Goal: Task Accomplishment & Management: Use online tool/utility

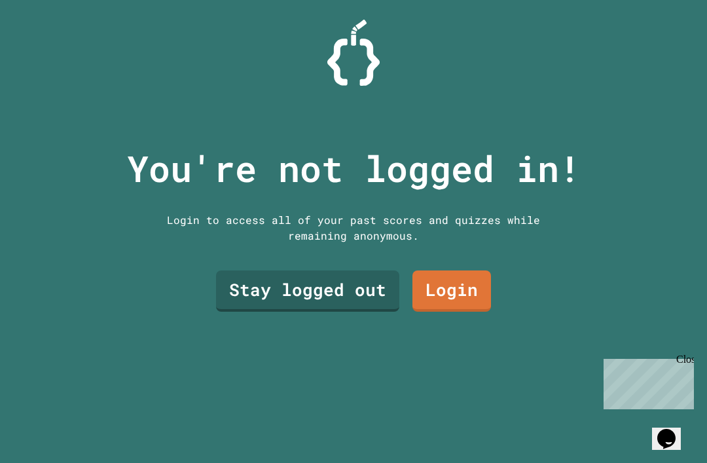
click at [466, 311] on link "Login" at bounding box center [451, 290] width 79 height 41
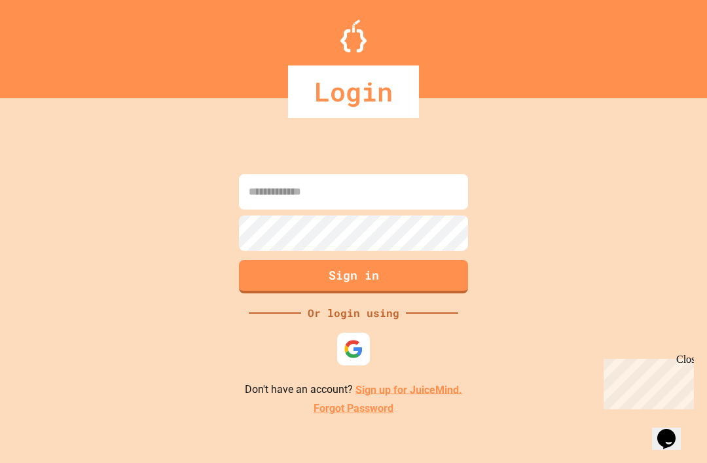
click at [442, 209] on input at bounding box center [353, 191] width 229 height 35
type input "*"
type input "**********"
click at [433, 293] on button "Sign in" at bounding box center [353, 276] width 229 height 33
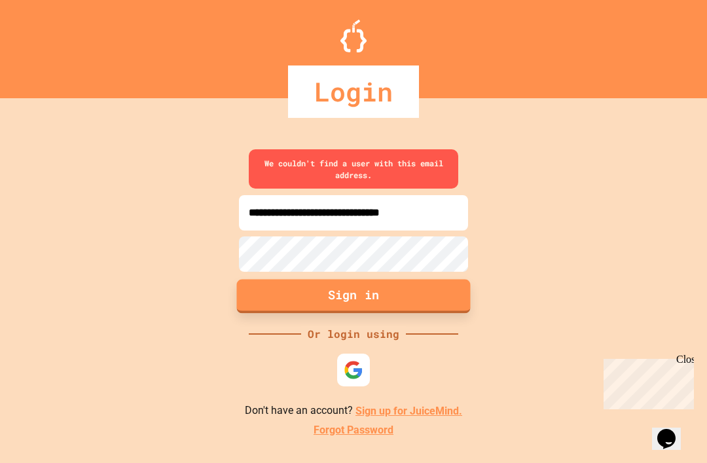
click at [425, 230] on input "**********" at bounding box center [353, 212] width 229 height 35
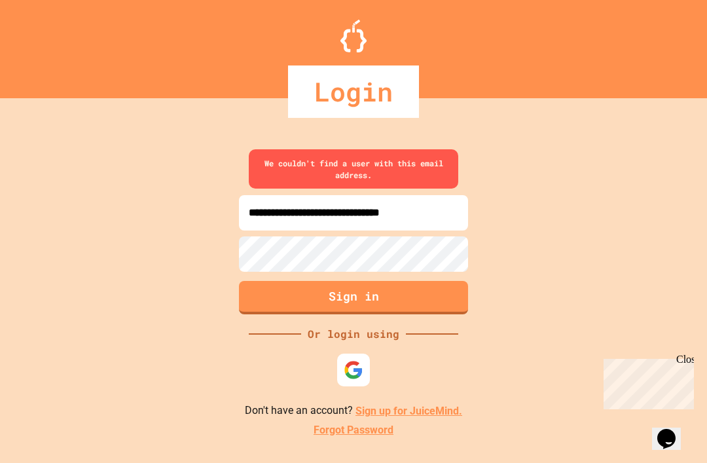
click at [540, 275] on div "**********" at bounding box center [353, 293] width 707 height 338
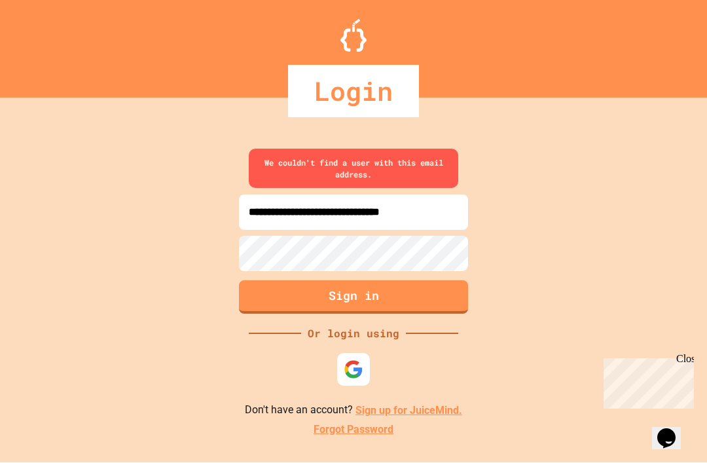
click at [666, 424] on div "Chat with us now!" at bounding box center [645, 430] width 85 height 12
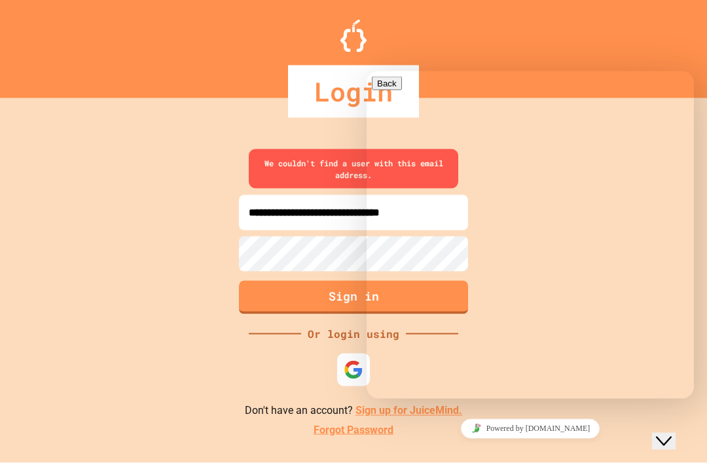
scroll to position [43, 0]
click at [673, 17] on div "Login" at bounding box center [353, 49] width 707 height 98
click at [307, 281] on button "Sign in" at bounding box center [353, 297] width 229 height 33
click at [266, 325] on div "**********" at bounding box center [353, 293] width 707 height 338
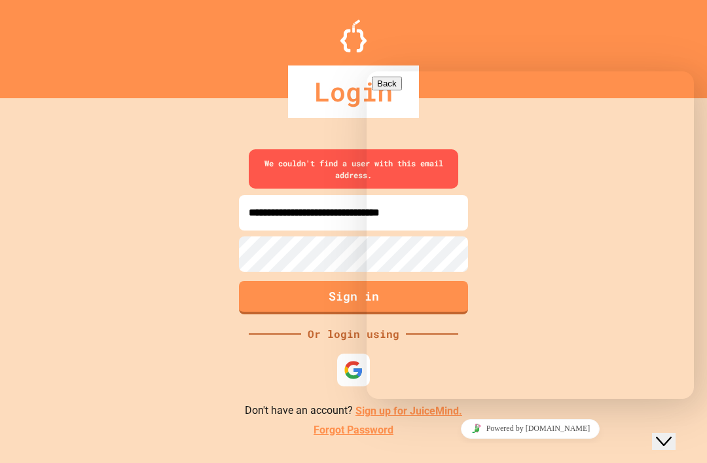
click at [302, 326] on div "Or login using" at bounding box center [353, 334] width 105 height 16
click at [321, 304] on div "**********" at bounding box center [353, 293] width 707 height 338
click at [321, 303] on div "**********" at bounding box center [353, 293] width 707 height 338
click at [322, 326] on div "Or login using" at bounding box center [353, 334] width 105 height 16
click at [662, 65] on div "Login" at bounding box center [353, 91] width 707 height 52
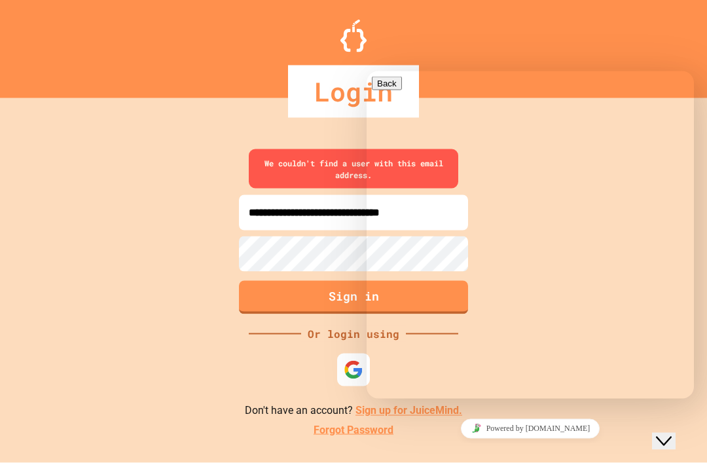
scroll to position [0, 0]
click at [675, 438] on button "Close Chat This icon closes the chat window." at bounding box center [664, 441] width 24 height 17
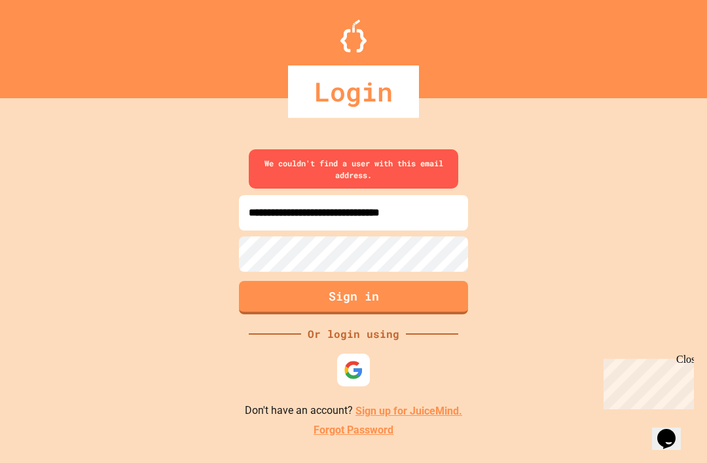
click at [394, 342] on div "Or login using" at bounding box center [353, 334] width 105 height 16
click at [393, 342] on div "Or login using" at bounding box center [353, 334] width 105 height 16
click at [351, 380] on img at bounding box center [354, 370] width 20 height 20
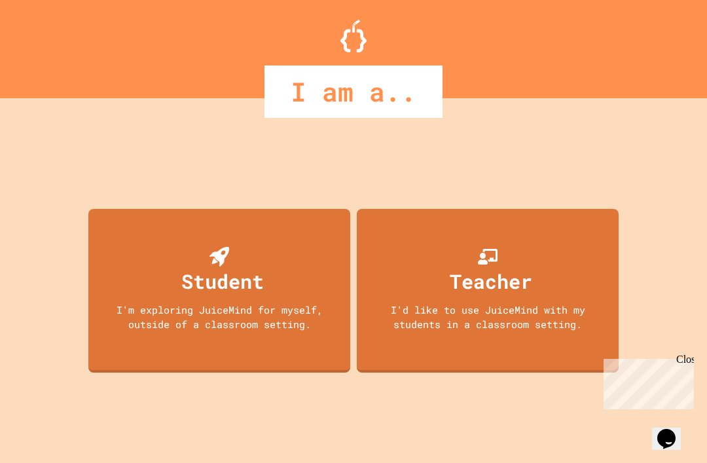
click at [301, 330] on div "I'm exploring JuiceMind for myself, outside of a classroom setting." at bounding box center [219, 316] width 236 height 29
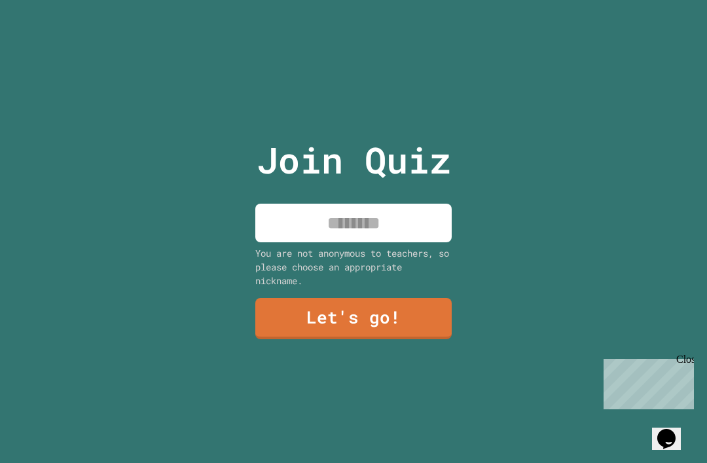
click at [417, 238] on input at bounding box center [353, 222] width 196 height 39
type input "***"
click at [408, 335] on link "Let's go!" at bounding box center [353, 318] width 196 height 41
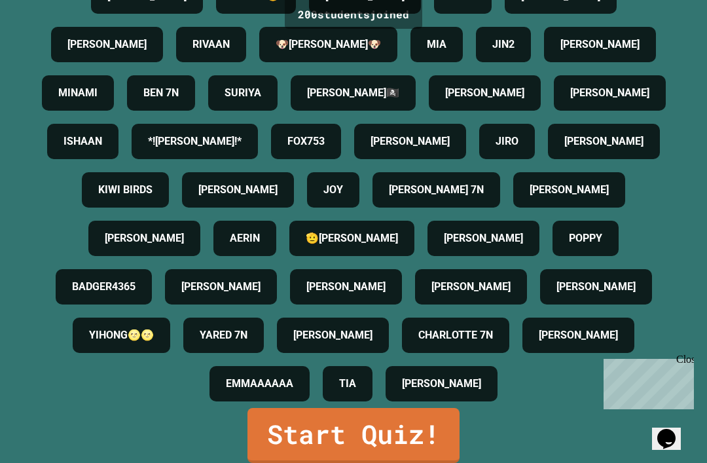
scroll to position [2195, 0]
click at [419, 459] on link "Start Quiz!" at bounding box center [353, 435] width 212 height 55
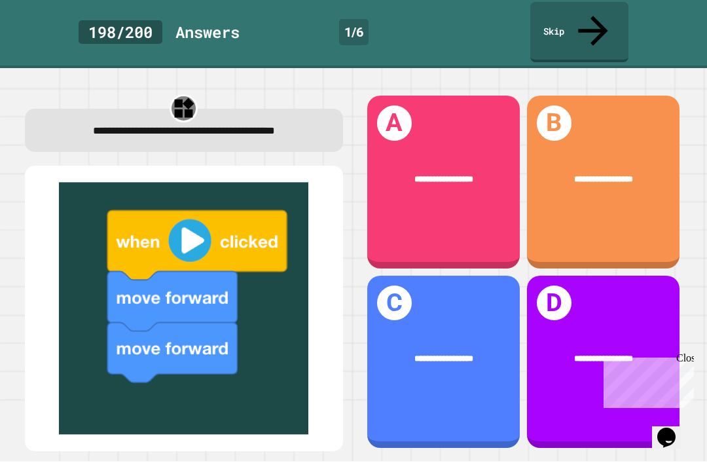
scroll to position [43, 0]
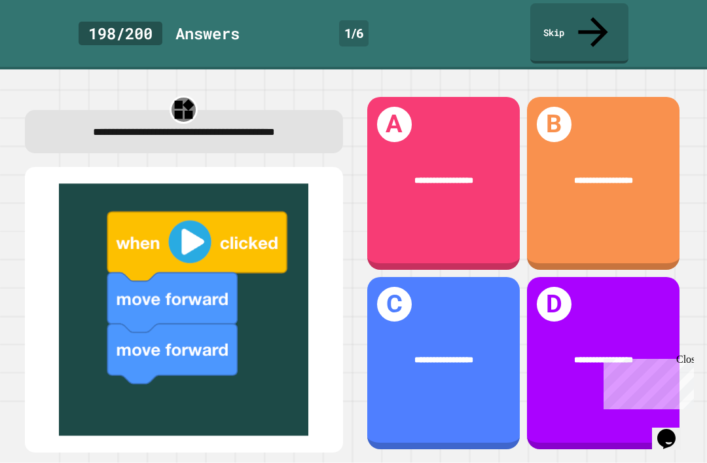
click at [58, 359] on img at bounding box center [184, 309] width 292 height 252
click at [62, 353] on img at bounding box center [184, 309] width 292 height 252
click at [81, 344] on img at bounding box center [184, 309] width 292 height 252
click at [645, 153] on div "**********" at bounding box center [603, 183] width 152 height 173
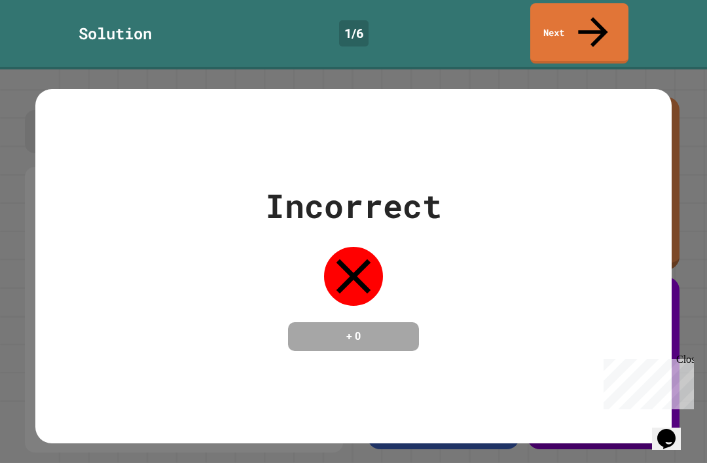
click at [348, 259] on icon at bounding box center [353, 276] width 35 height 35
click at [357, 247] on icon at bounding box center [353, 276] width 59 height 59
click at [351, 247] on icon at bounding box center [353, 276] width 59 height 59
click at [651, 228] on div "Incorrect + 0" at bounding box center [353, 265] width 636 height 169
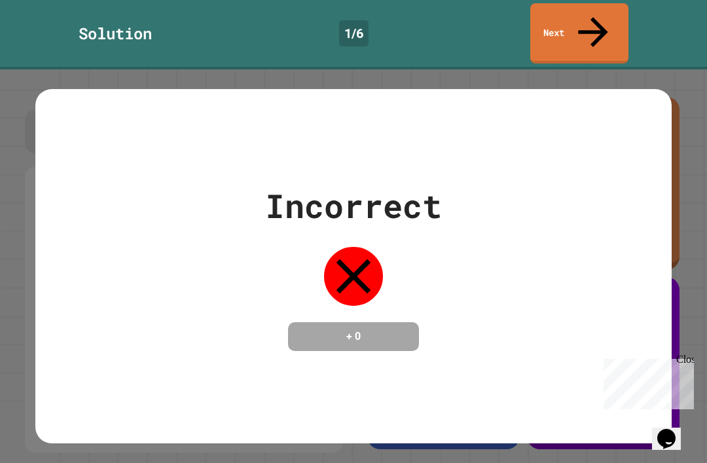
click at [369, 328] on h4 "+ 0" at bounding box center [353, 336] width 105 height 16
click at [376, 322] on div "+ 0" at bounding box center [353, 336] width 131 height 29
click at [395, 328] on h4 "+ 0" at bounding box center [353, 336] width 105 height 16
click at [361, 259] on icon at bounding box center [353, 276] width 35 height 35
click at [352, 259] on icon at bounding box center [353, 276] width 35 height 35
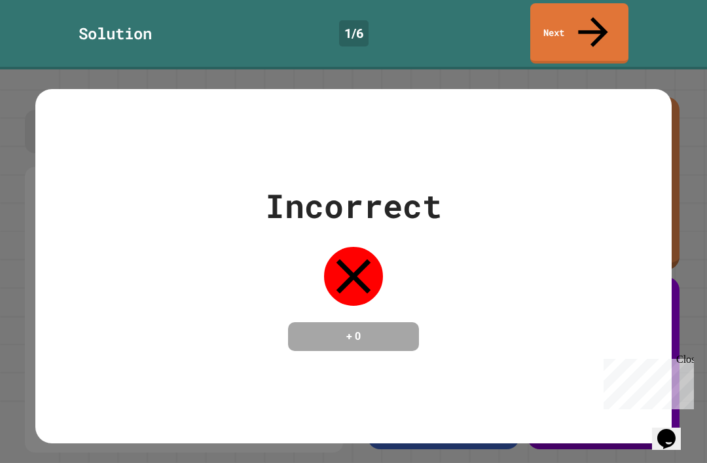
click at [361, 247] on icon at bounding box center [353, 276] width 59 height 59
click at [695, 152] on div "Incorrect + 0" at bounding box center [353, 265] width 707 height 393
click at [687, 169] on div "Incorrect + 0" at bounding box center [353, 265] width 707 height 393
click at [684, 360] on div "Close" at bounding box center [684, 361] width 16 height 16
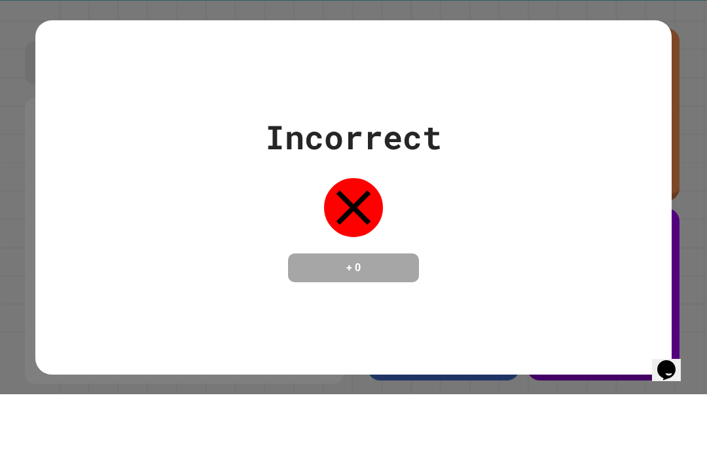
scroll to position [0, 0]
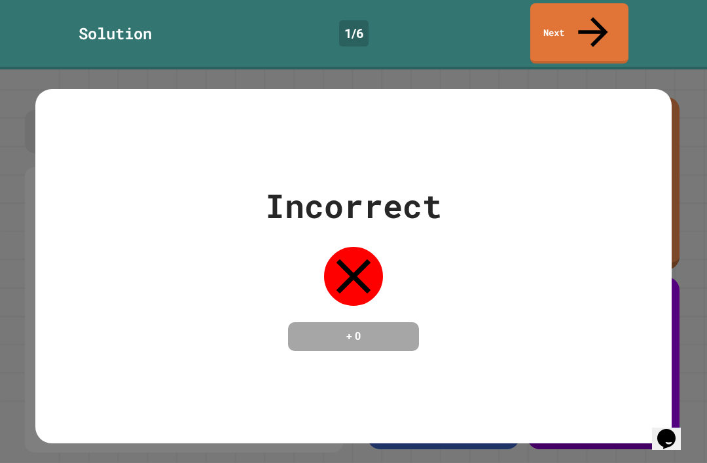
click at [697, 127] on div "Incorrect + 0" at bounding box center [353, 265] width 707 height 393
click at [589, 9] on link "Next" at bounding box center [579, 33] width 98 height 60
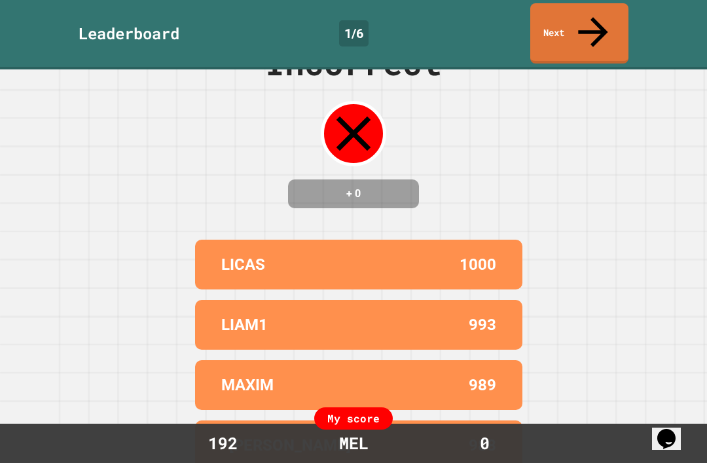
click at [582, 10] on link "Next" at bounding box center [579, 33] width 98 height 60
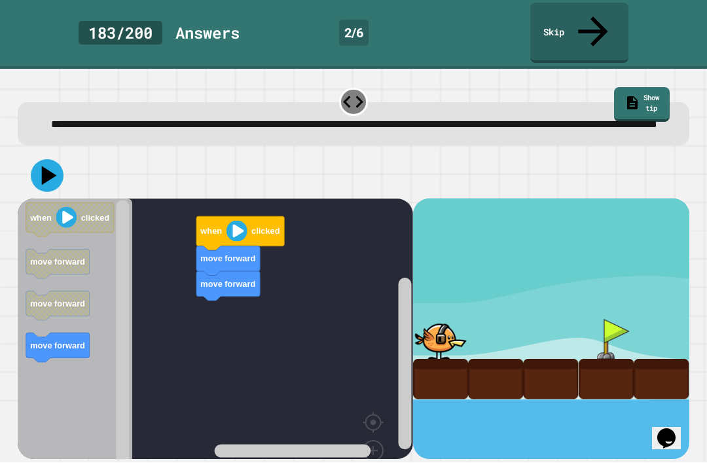
click at [54, 166] on icon at bounding box center [49, 175] width 15 height 19
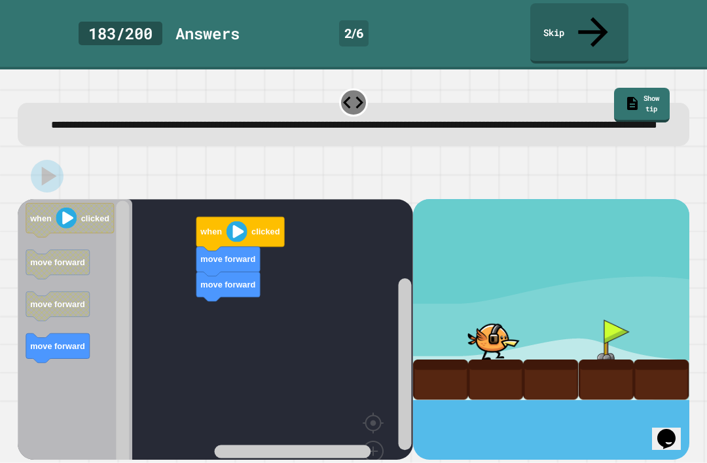
scroll to position [41, 0]
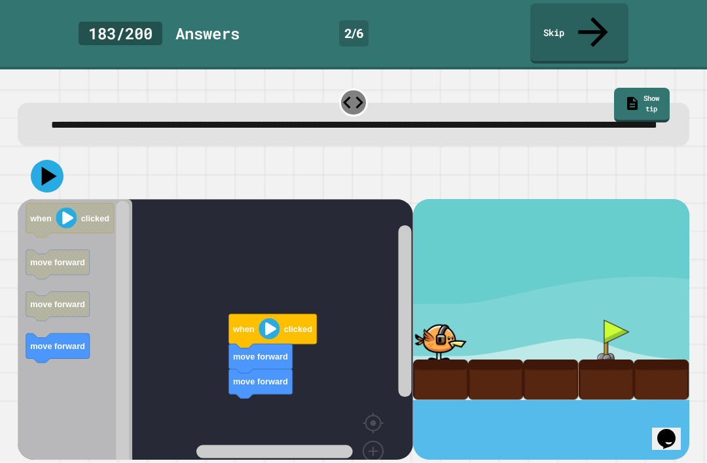
click at [374, 362] on image "Blockly Workspace" at bounding box center [393, 392] width 63 height 81
click at [45, 166] on icon at bounding box center [49, 175] width 15 height 19
click at [55, 160] on icon at bounding box center [47, 176] width 33 height 33
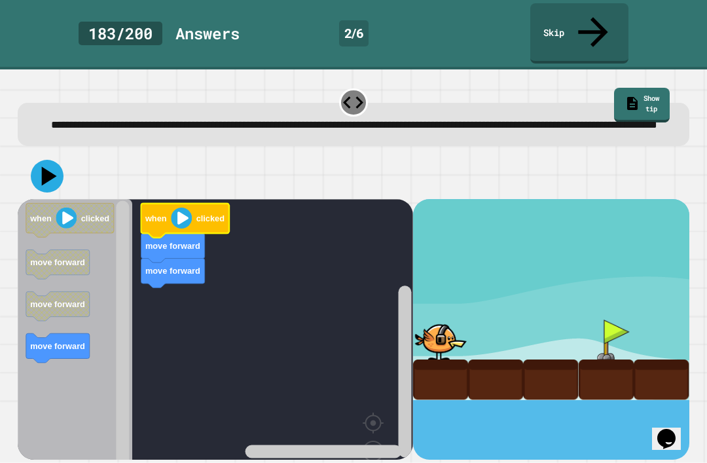
click at [440, 319] on div at bounding box center [440, 339] width 55 height 40
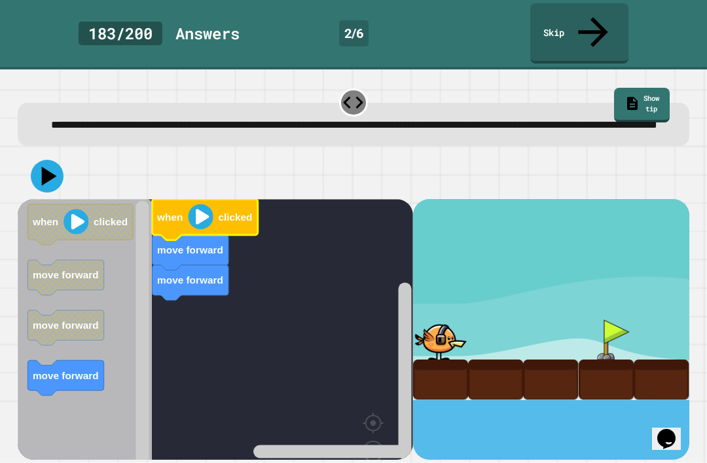
click at [366, 400] on image "Blockly Workspace" at bounding box center [373, 420] width 63 height 81
click at [364, 396] on image "Blockly Workspace" at bounding box center [373, 420] width 63 height 81
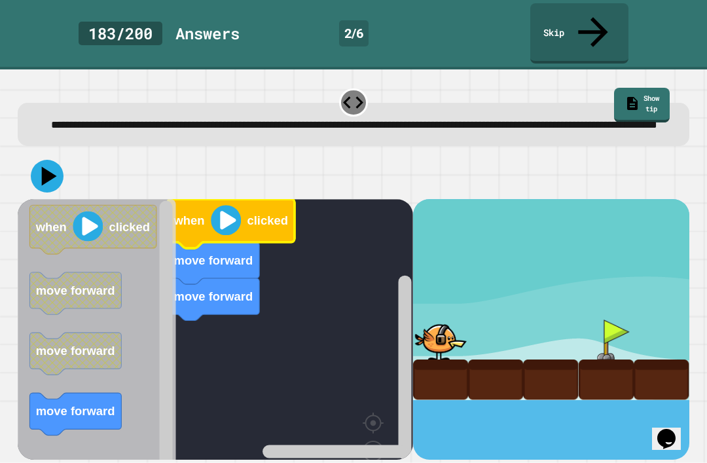
click at [368, 369] on image "Blockly Workspace" at bounding box center [393, 392] width 63 height 81
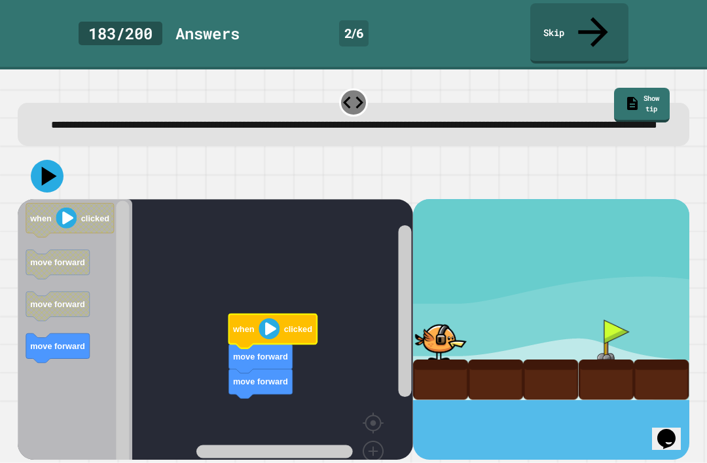
click at [368, 395] on image "Blockly Workspace" at bounding box center [373, 420] width 63 height 81
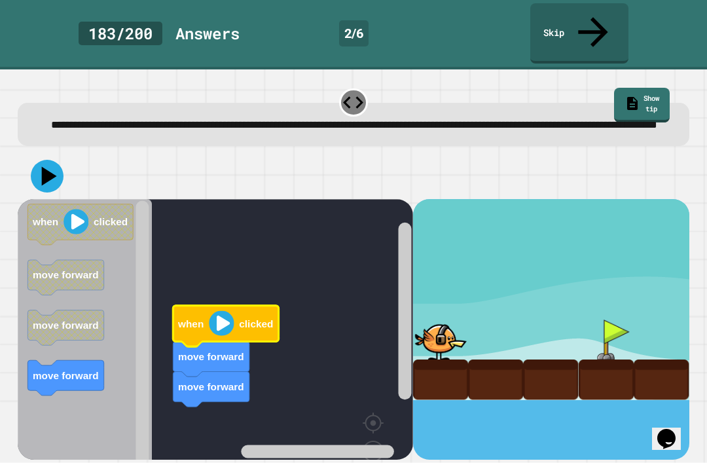
click at [364, 365] on image "Blockly Workspace" at bounding box center [393, 392] width 63 height 81
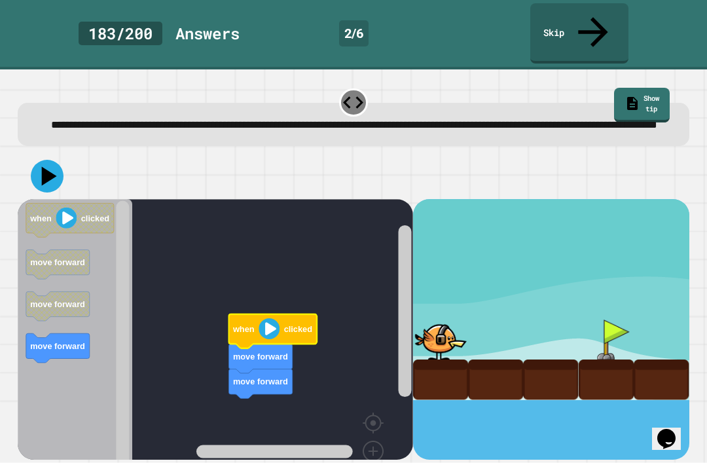
click at [54, 160] on icon at bounding box center [47, 176] width 33 height 33
click at [273, 318] on image "Blockly Workspace" at bounding box center [268, 328] width 21 height 21
click at [272, 318] on image "Blockly Workspace" at bounding box center [268, 328] width 21 height 21
click at [649, 88] on link "Show tip" at bounding box center [642, 105] width 56 height 35
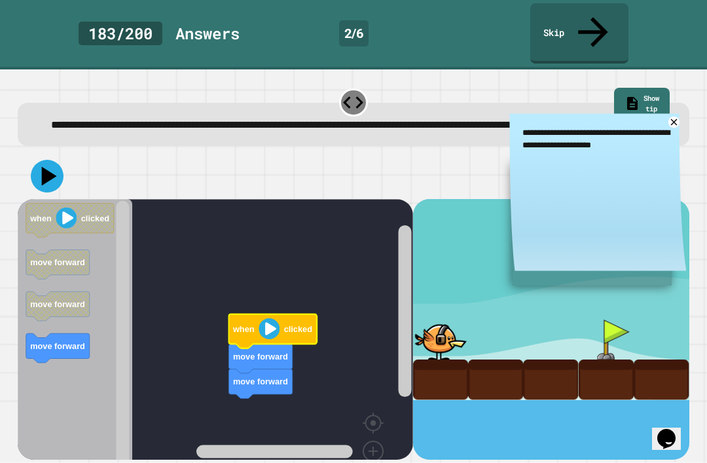
scroll to position [32, 0]
click at [345, 88] on div at bounding box center [353, 102] width 28 height 28
click at [349, 90] on icon at bounding box center [353, 102] width 24 height 24
click at [350, 90] on icon at bounding box center [353, 102] width 24 height 24
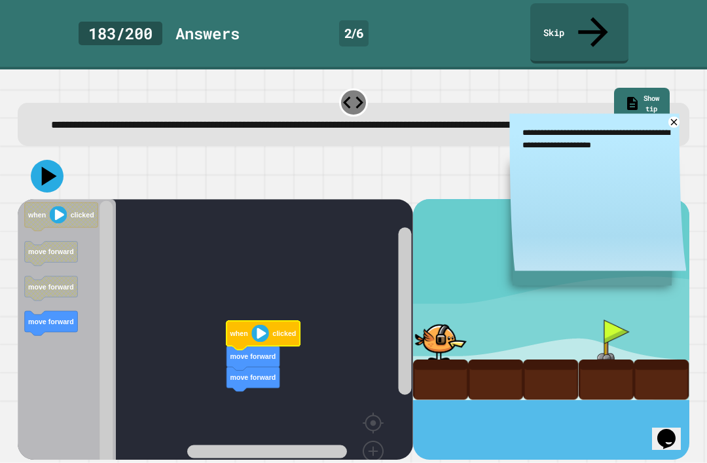
click at [375, 423] on image "Blockly Workspace" at bounding box center [352, 442] width 63 height 81
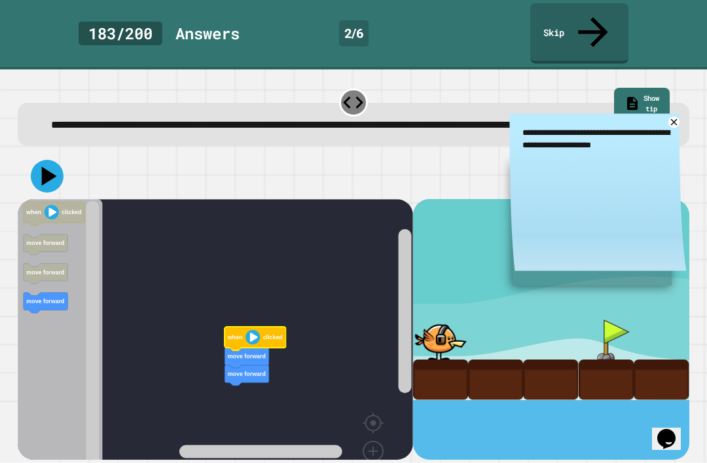
click at [374, 423] on image "Blockly Workspace" at bounding box center [352, 442] width 63 height 81
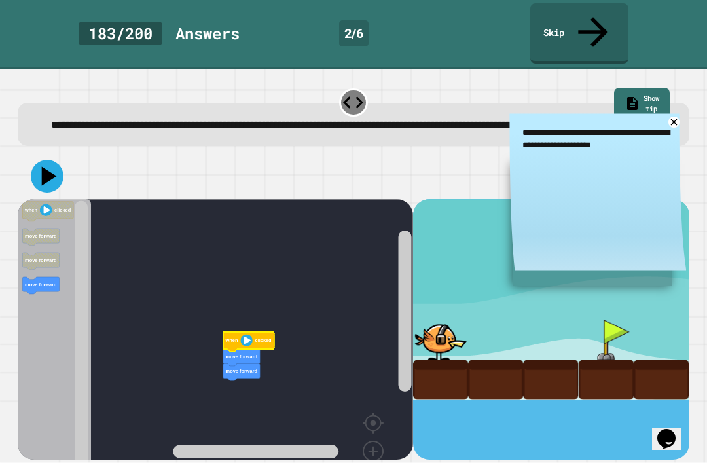
click at [376, 427] on image "Blockly Workspace" at bounding box center [352, 442] width 63 height 81
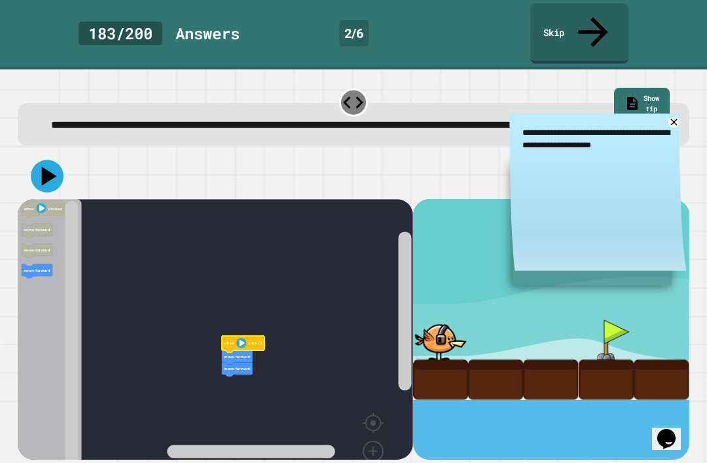
click at [376, 427] on image "Blockly Workspace" at bounding box center [352, 442] width 63 height 81
click at [374, 430] on image "Blockly Workspace" at bounding box center [352, 442] width 63 height 81
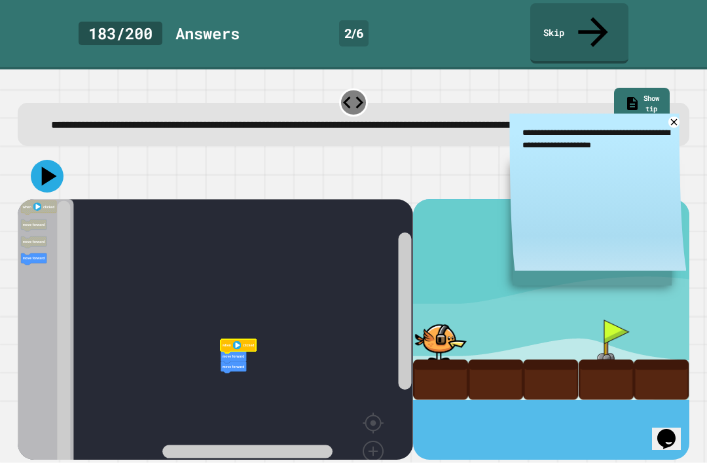
click at [374, 429] on image "Blockly Workspace" at bounding box center [352, 442] width 63 height 81
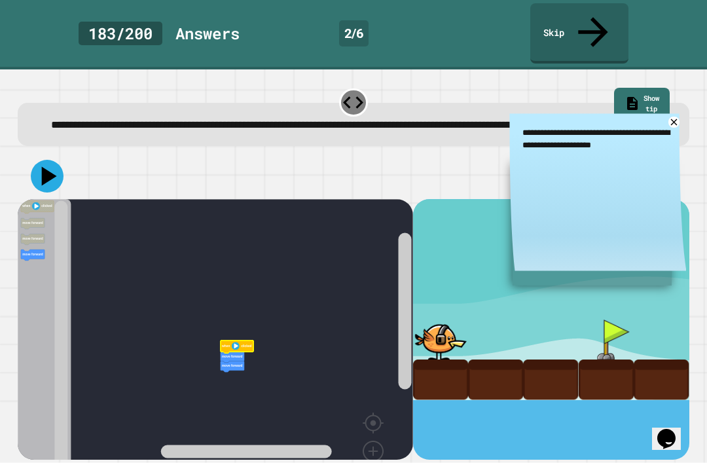
click at [378, 431] on image "Blockly Workspace" at bounding box center [352, 442] width 63 height 81
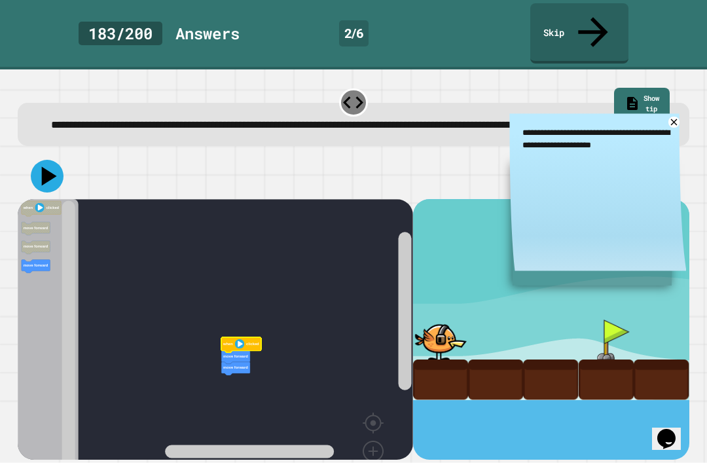
click at [368, 405] on image "Blockly Workspace" at bounding box center [373, 420] width 63 height 81
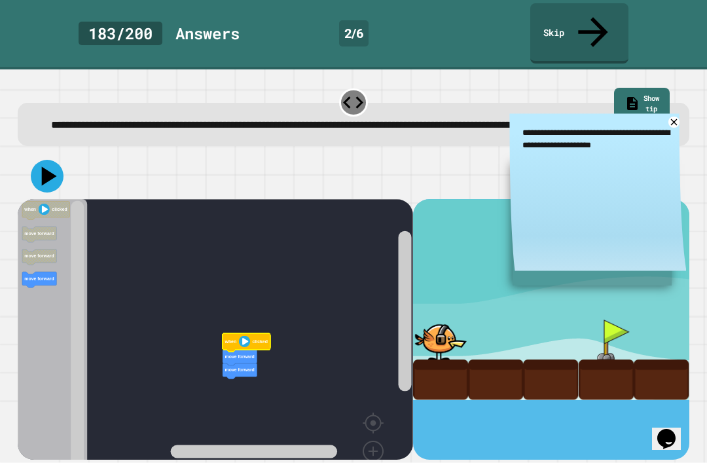
click at [368, 404] on image "Blockly Workspace" at bounding box center [373, 420] width 63 height 81
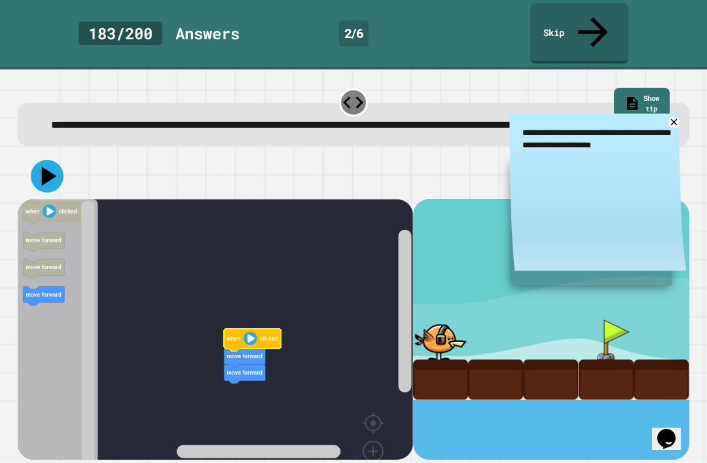
click at [369, 406] on image "Blockly Workspace" at bounding box center [373, 420] width 63 height 81
click at [331, 396] on rect "Blockly Workspace" at bounding box center [215, 356] width 395 height 314
click at [335, 408] on rect "Blockly Workspace" at bounding box center [215, 356] width 395 height 314
click at [335, 407] on rect "Blockly Workspace" at bounding box center [215, 356] width 395 height 314
click at [338, 387] on rect "Blockly Workspace" at bounding box center [215, 356] width 395 height 314
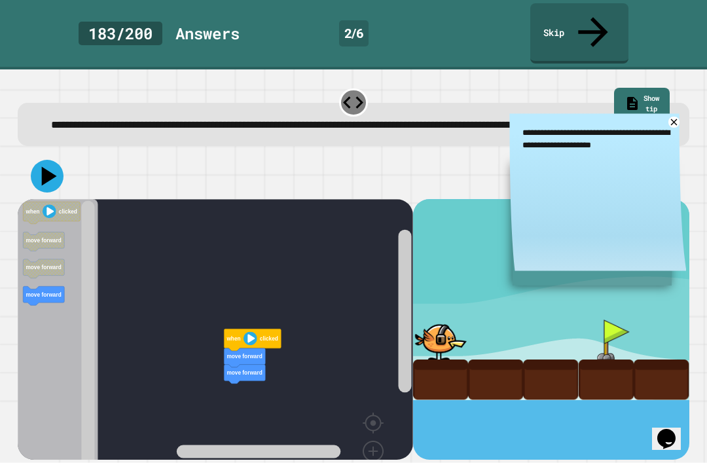
click at [458, 359] on div at bounding box center [440, 379] width 55 height 40
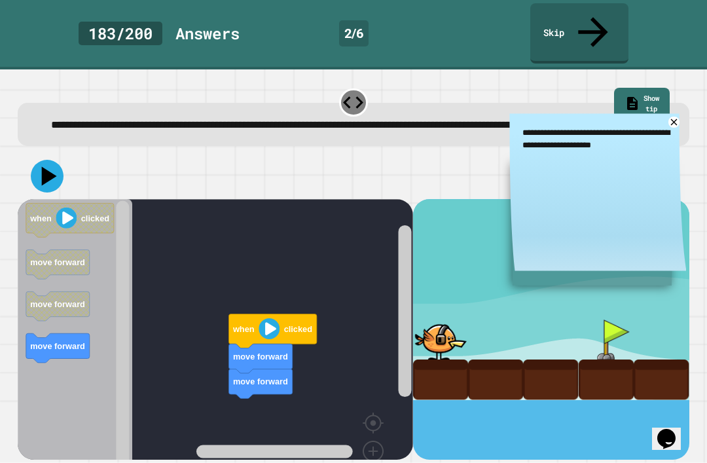
click at [372, 380] on image "Blockly Workspace" at bounding box center [393, 392] width 63 height 81
click at [369, 374] on image "Blockly Workspace" at bounding box center [393, 392] width 63 height 81
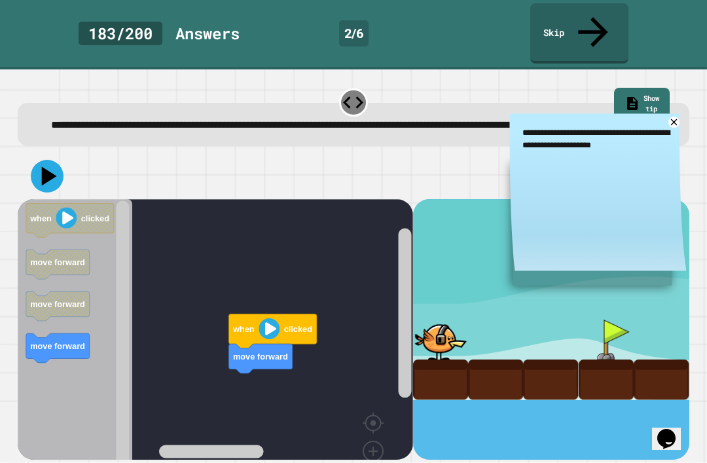
click at [48, 166] on icon at bounding box center [49, 175] width 15 height 19
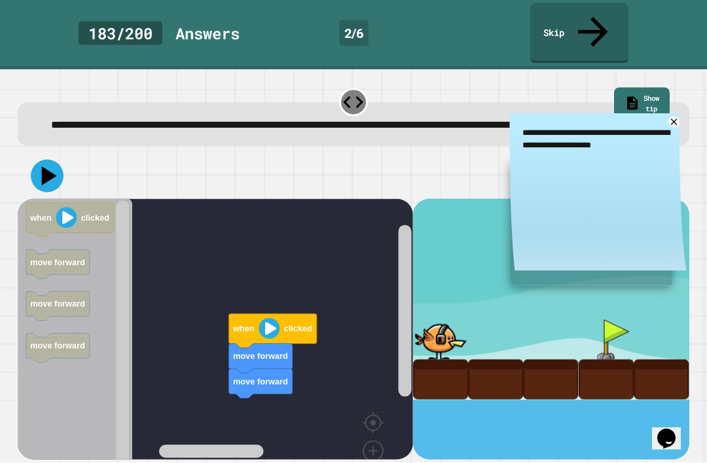
scroll to position [0, 0]
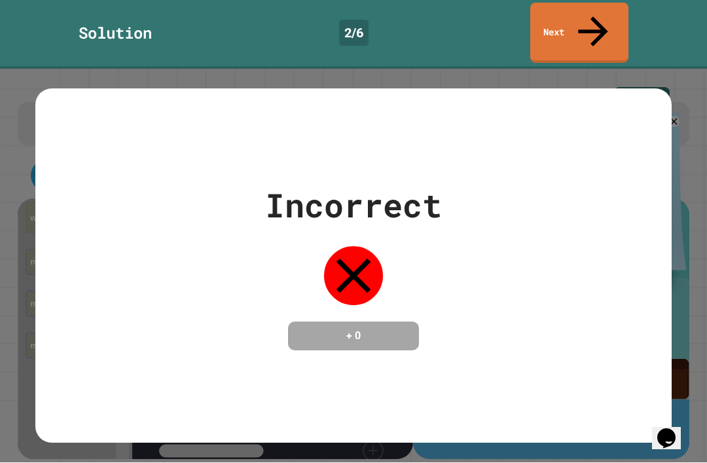
click at [600, 18] on link "Next" at bounding box center [579, 33] width 98 height 60
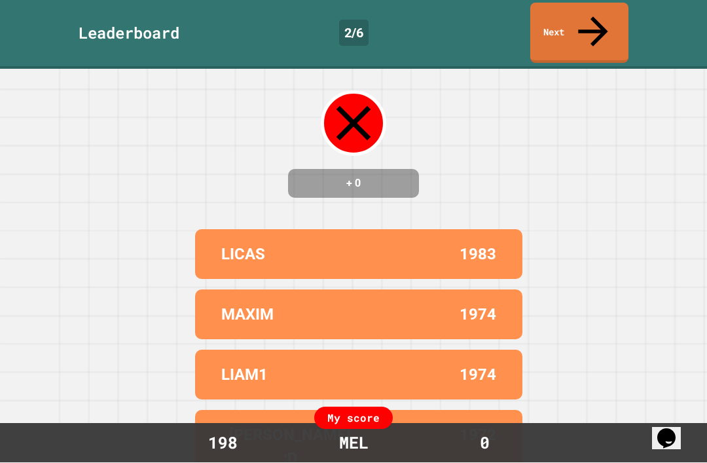
click at [594, 23] on link "Next" at bounding box center [579, 33] width 98 height 60
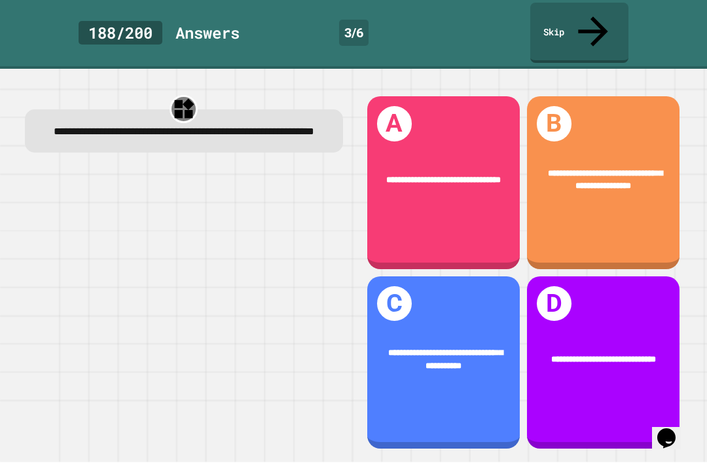
click at [601, 120] on div "**********" at bounding box center [603, 183] width 152 height 173
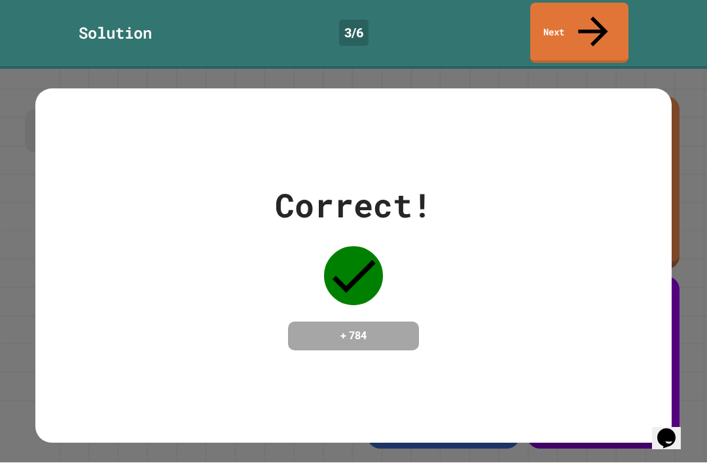
click at [605, 14] on link "Next" at bounding box center [579, 33] width 98 height 60
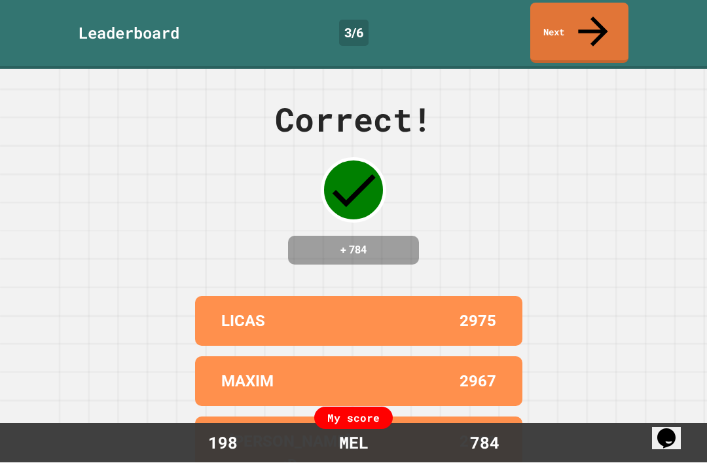
click at [598, 27] on link "Next" at bounding box center [579, 33] width 98 height 60
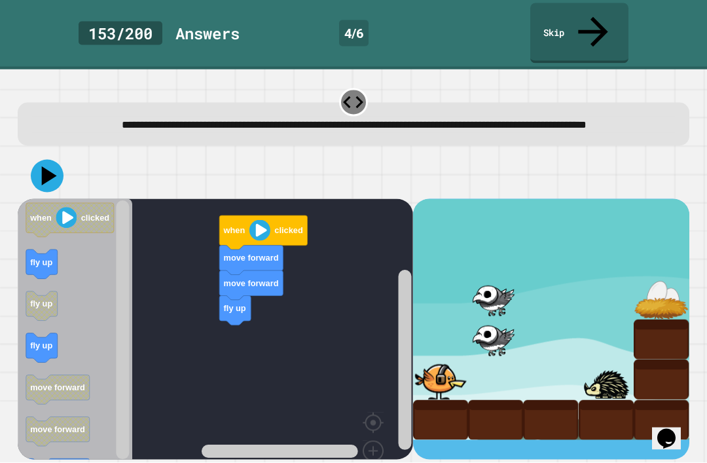
scroll to position [43, 0]
click at [61, 160] on button at bounding box center [47, 176] width 33 height 33
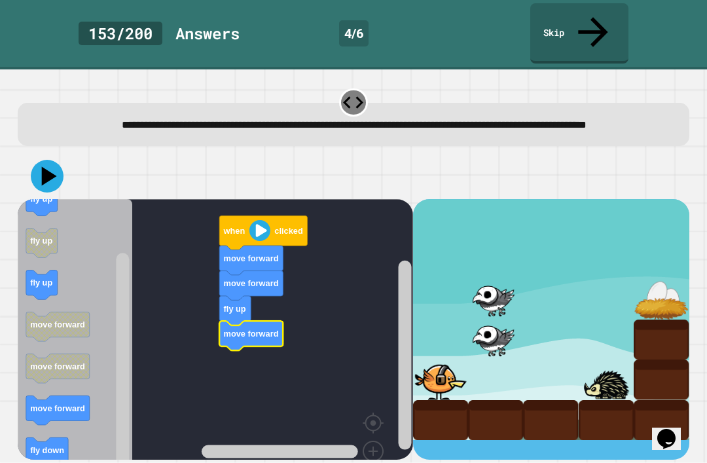
click at [39, 160] on icon at bounding box center [47, 176] width 33 height 33
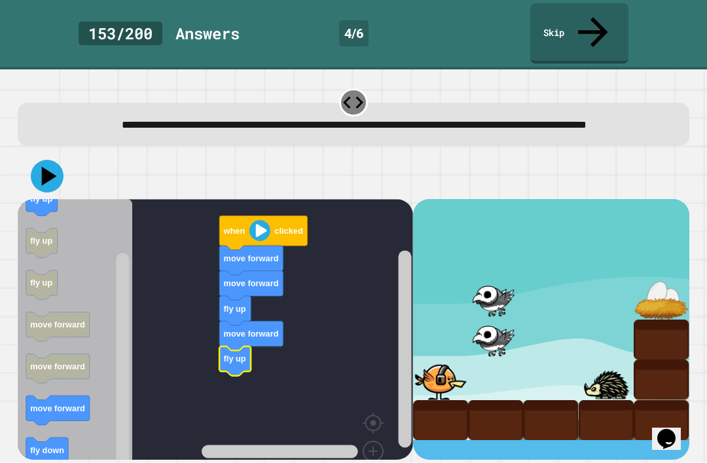
click at [48, 166] on icon at bounding box center [49, 175] width 15 height 19
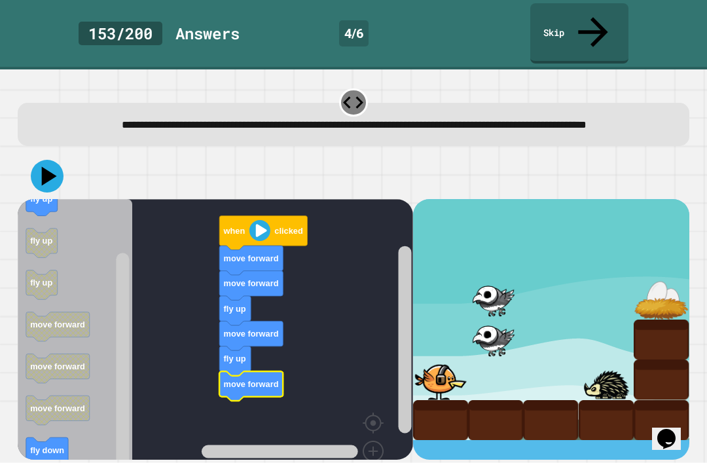
click at [49, 166] on icon at bounding box center [49, 175] width 15 height 19
